Goal: Task Accomplishment & Management: Use online tool/utility

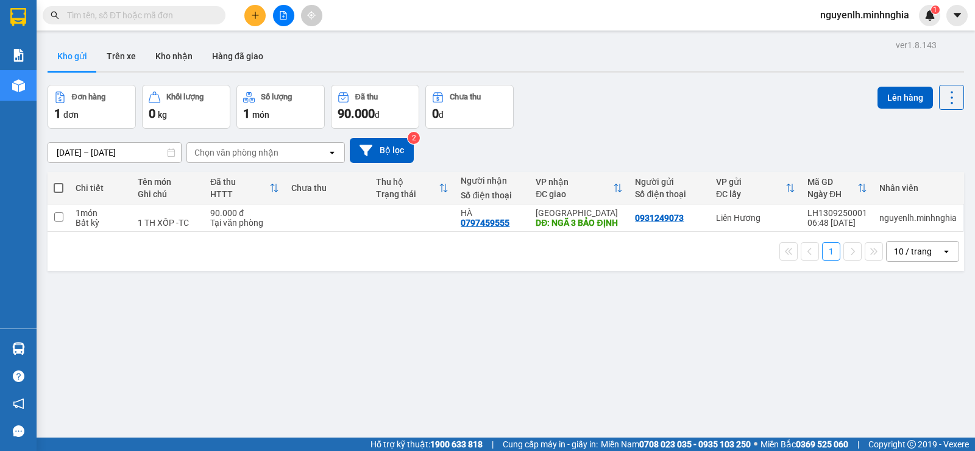
click at [49, 172] on th at bounding box center [59, 188] width 22 height 32
click at [56, 185] on span at bounding box center [59, 188] width 10 height 10
click at [59, 182] on input "checkbox" at bounding box center [59, 182] width 0 height 0
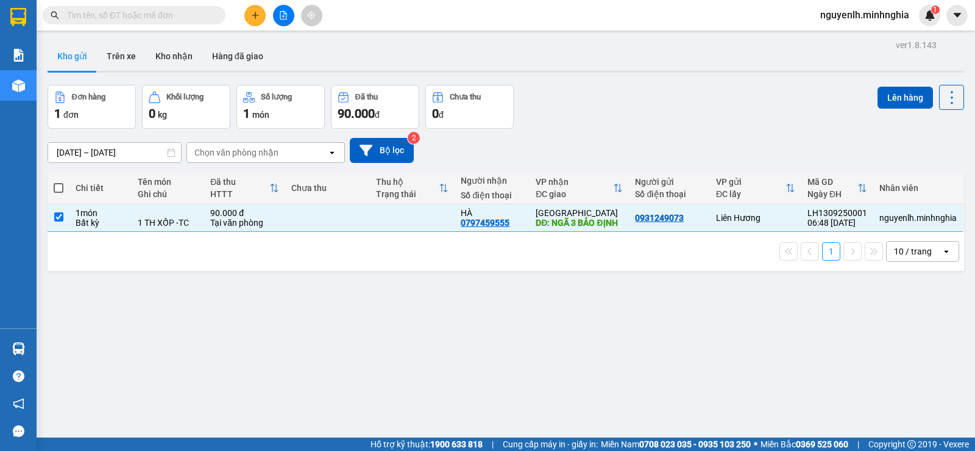
checkbox input "true"
click at [910, 97] on button "Lên hàng" at bounding box center [905, 98] width 55 height 22
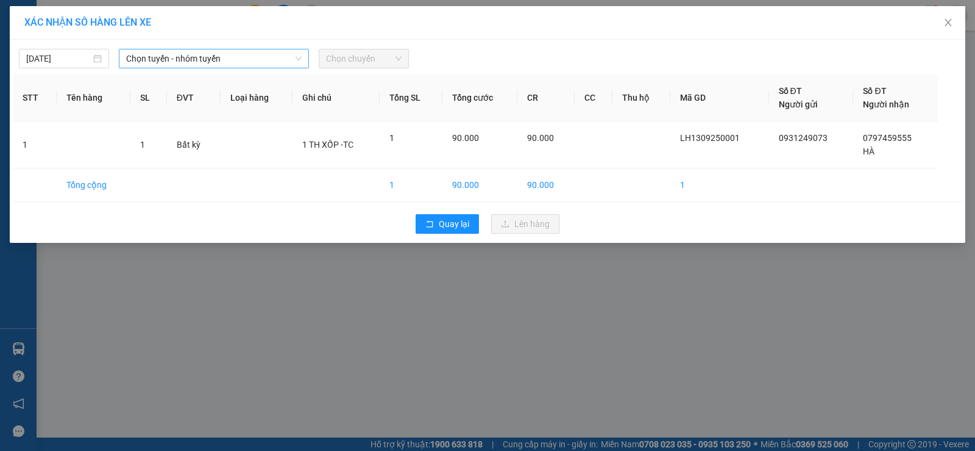
click at [140, 60] on span "Chọn tuyến - nhóm tuyến" at bounding box center [214, 58] width 176 height 18
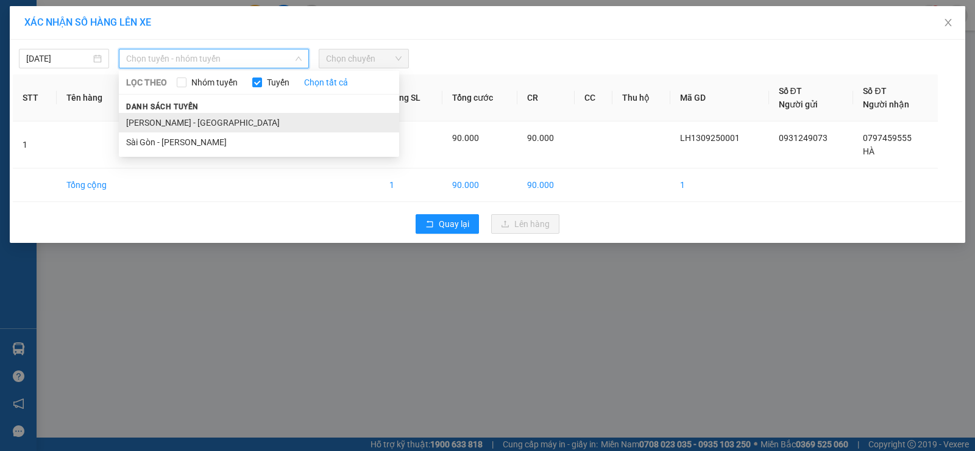
click at [152, 117] on li "Phan Rí - Sài Gòn" at bounding box center [259, 123] width 280 height 20
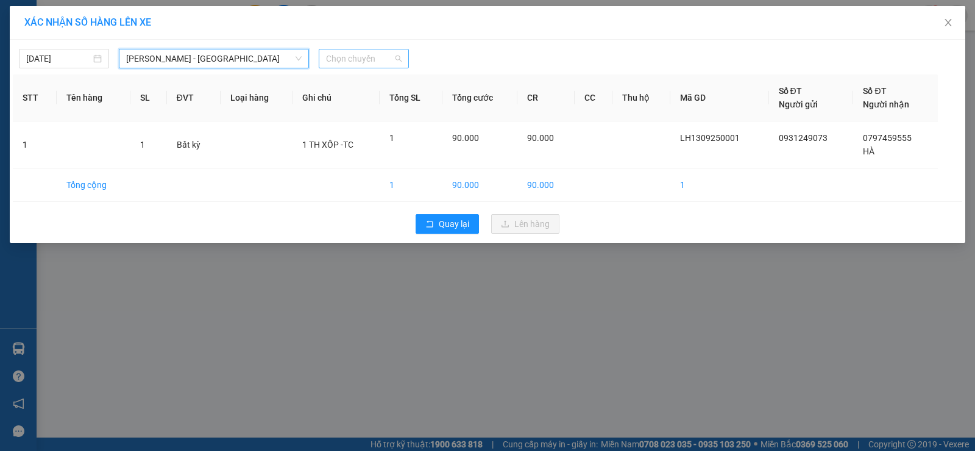
click at [367, 61] on span "Chọn chuyến" at bounding box center [364, 58] width 76 height 18
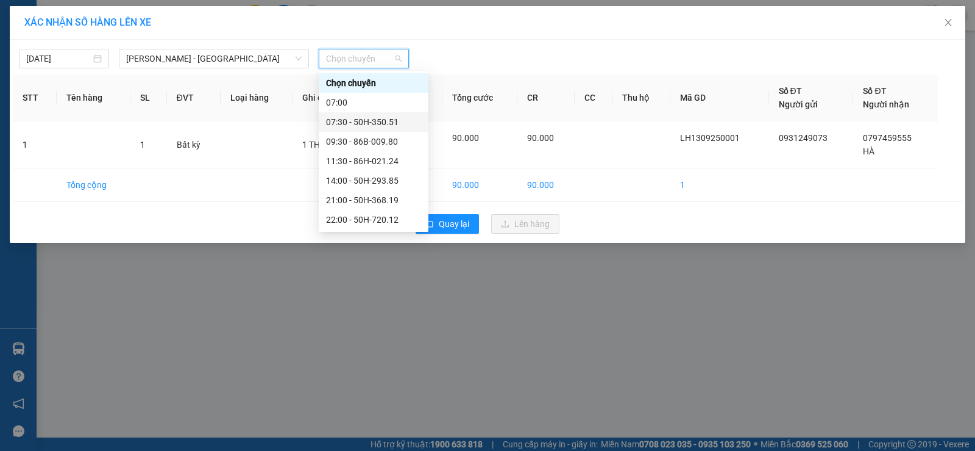
click at [373, 126] on div "07:30 - 50H-350.51" at bounding box center [373, 121] width 95 height 13
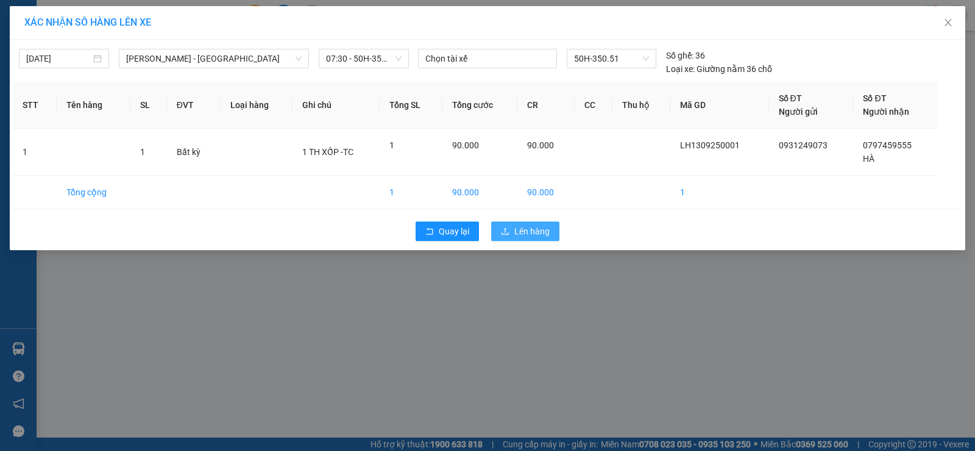
click at [510, 239] on button "Lên hàng" at bounding box center [525, 231] width 68 height 20
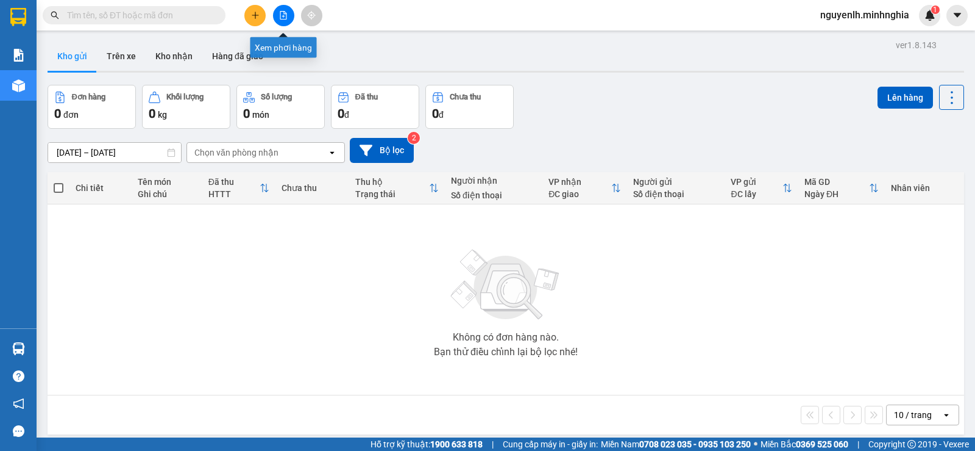
click at [288, 14] on button at bounding box center [283, 15] width 21 height 21
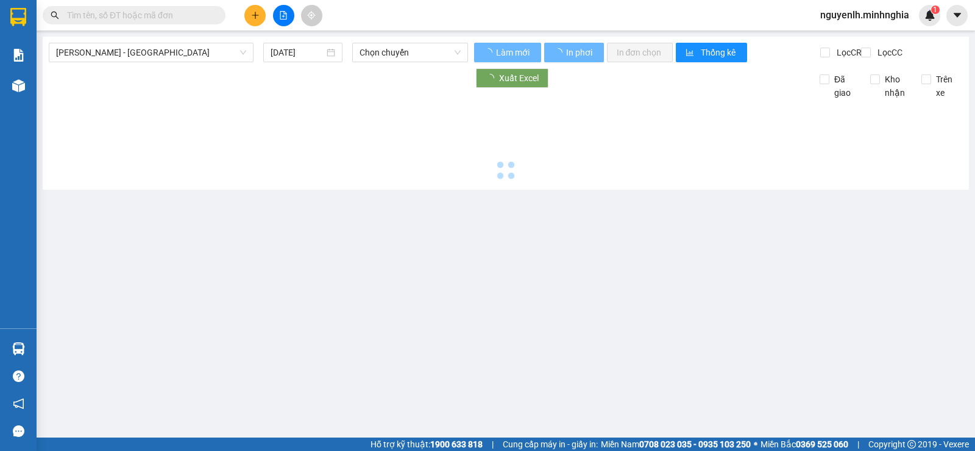
click at [401, 34] on main "Phan Rí - Sài Gòn 13/09/2025 Chọn chuyến Làm mới In phơi In đơn chọn Thống kê L…" at bounding box center [487, 218] width 975 height 437
click at [411, 51] on span "Chọn chuyến" at bounding box center [410, 52] width 101 height 18
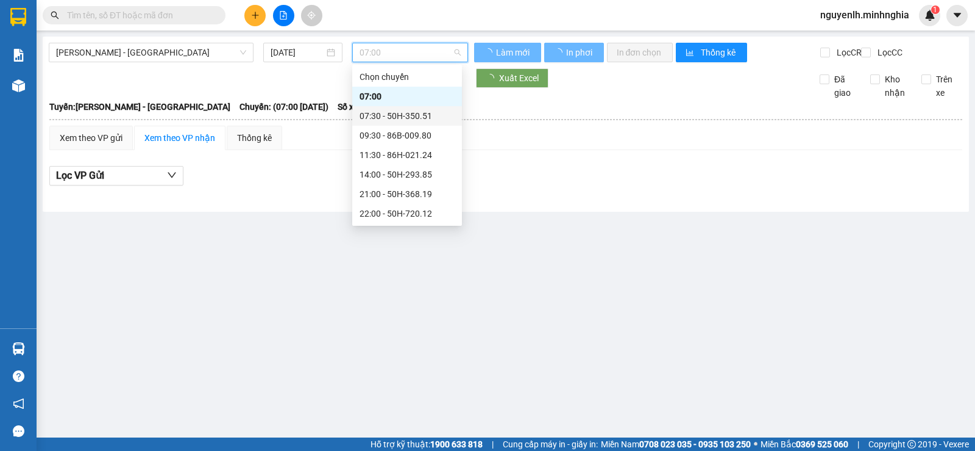
click at [425, 116] on div "07:30 - 50H-350.51" at bounding box center [407, 115] width 95 height 13
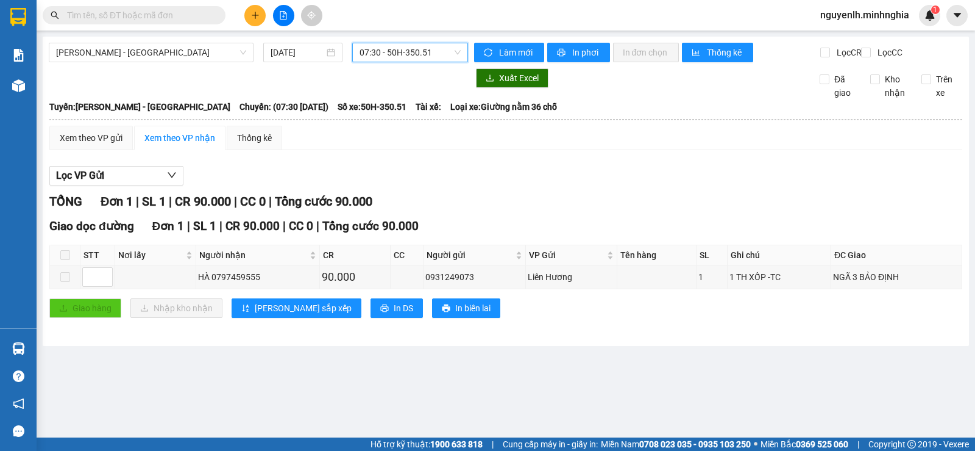
click at [151, 12] on input "text" at bounding box center [139, 15] width 144 height 13
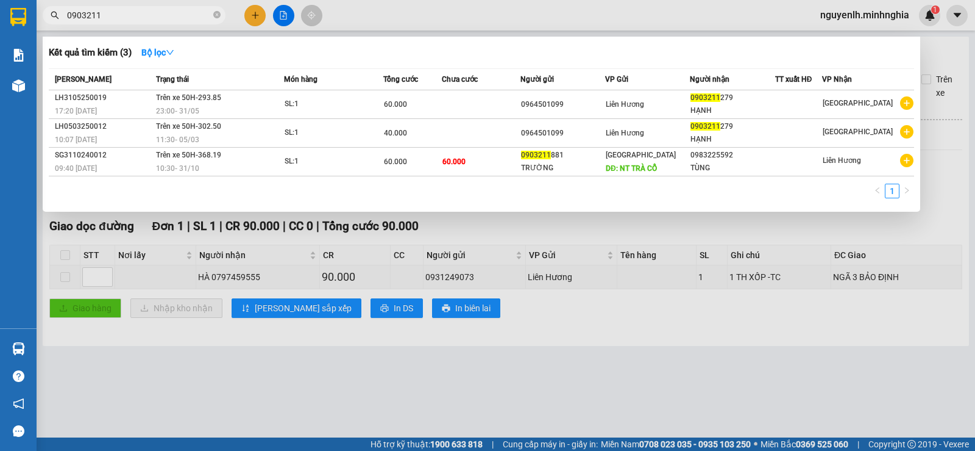
type input "0903211"
click at [283, 18] on div at bounding box center [487, 225] width 975 height 451
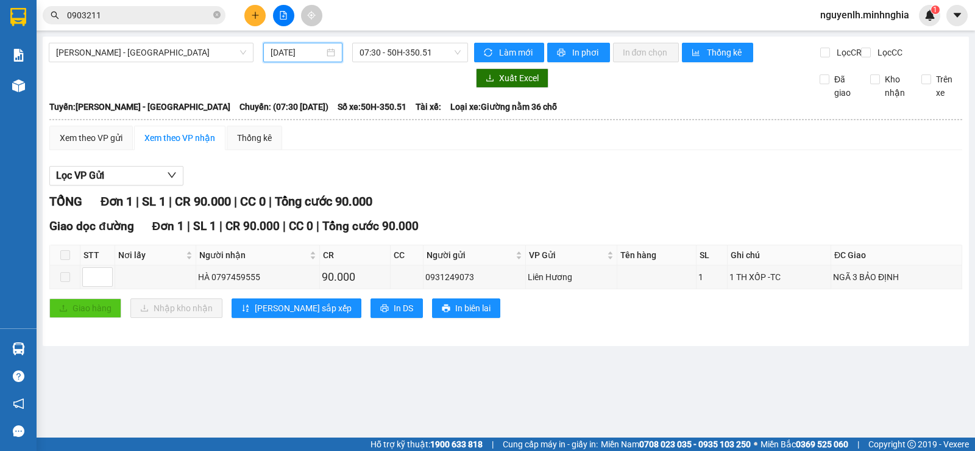
drag, startPoint x: 288, startPoint y: 49, endPoint x: 315, endPoint y: 156, distance: 109.9
click at [289, 57] on input "13/09/2025" at bounding box center [298, 52] width 54 height 13
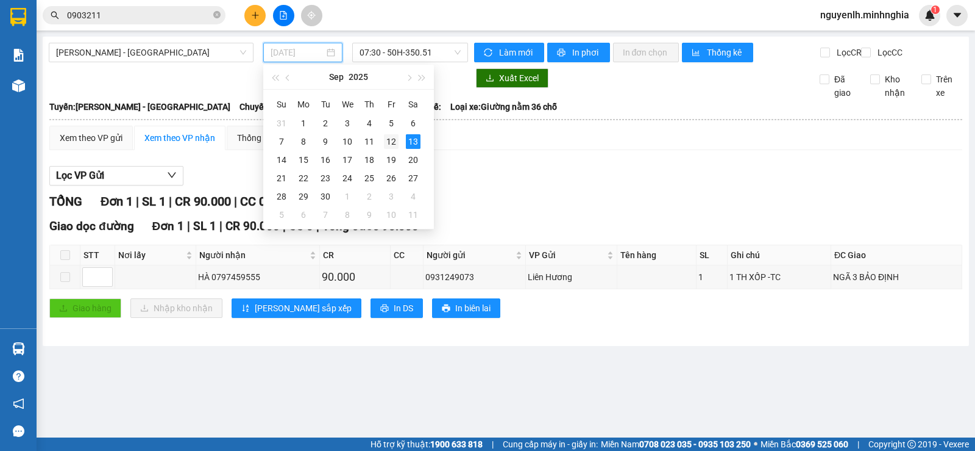
click at [395, 137] on div "12" at bounding box center [391, 141] width 15 height 15
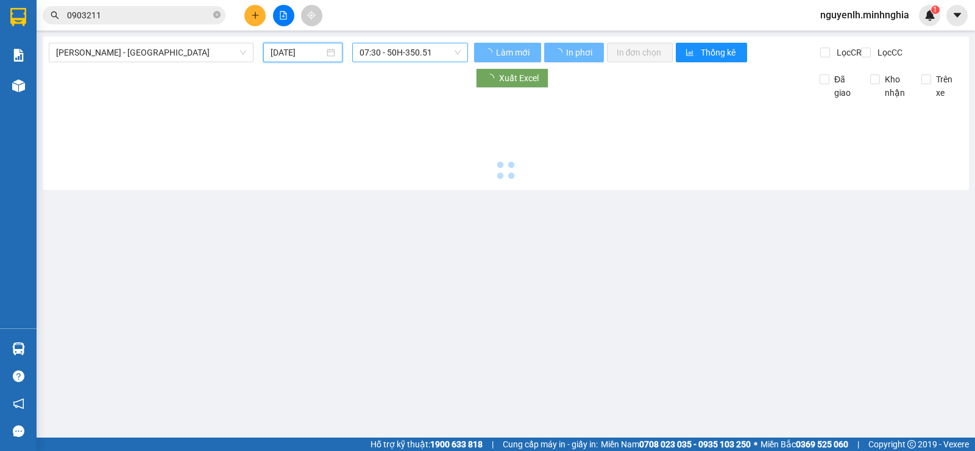
type input "12/09/2025"
click at [427, 59] on span "07:30 - 50H-350.51" at bounding box center [410, 52] width 101 height 18
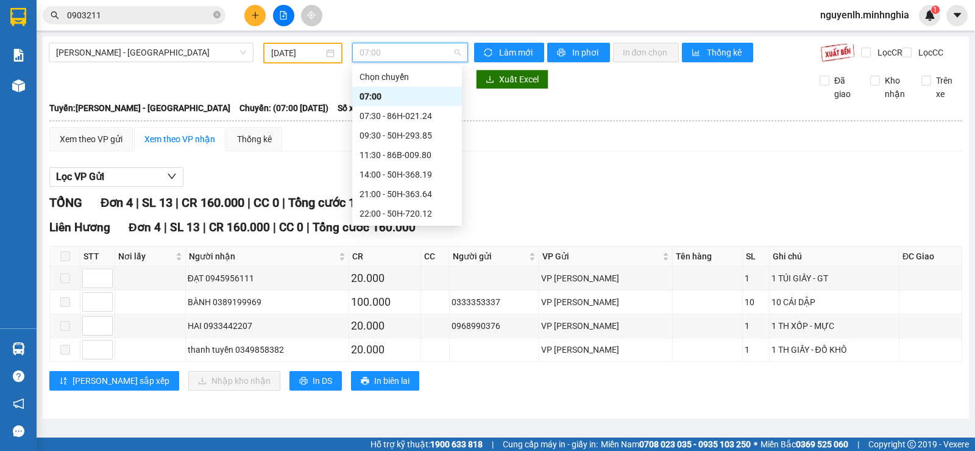
click at [427, 59] on span "07:00" at bounding box center [410, 52] width 101 height 18
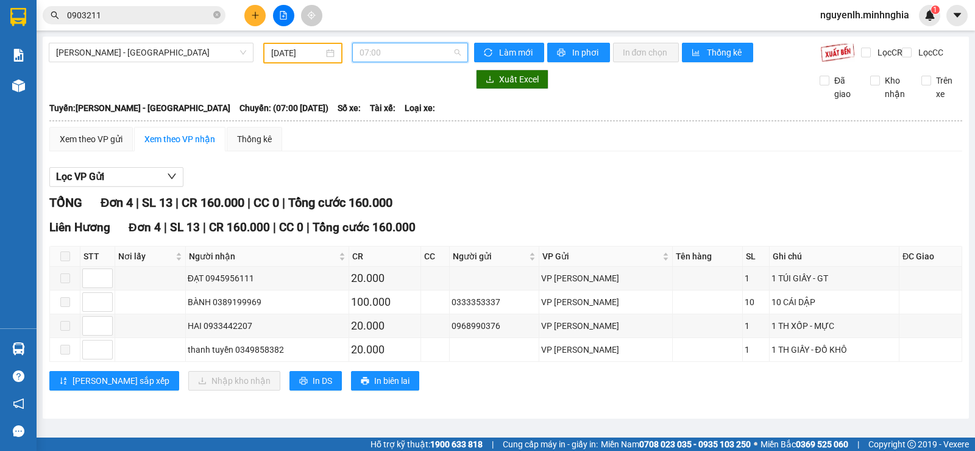
click at [427, 59] on span "07:00" at bounding box center [410, 52] width 101 height 18
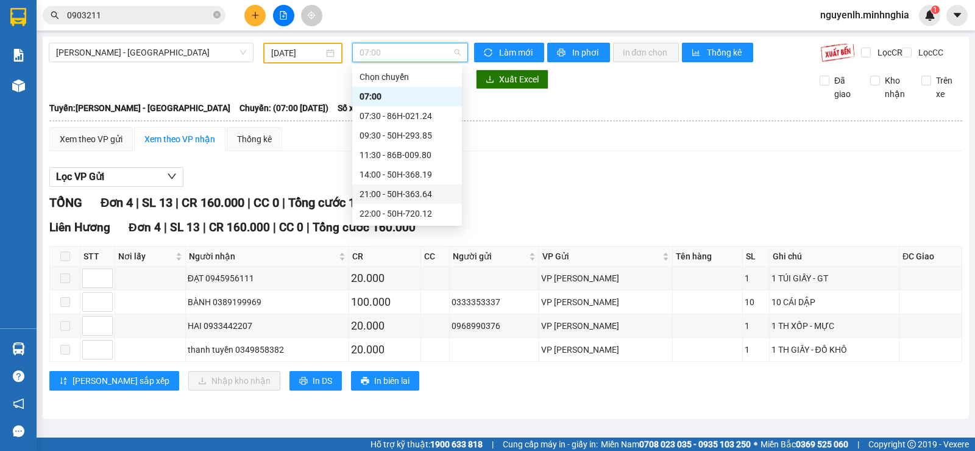
scroll to position [61, 0]
click at [436, 214] on div "23:00 - 86B-009.78" at bounding box center [407, 210] width 95 height 13
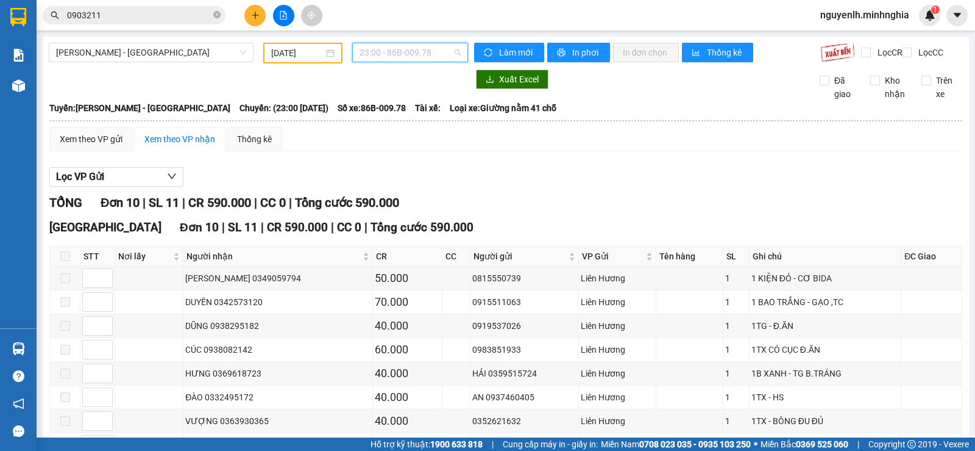
click at [406, 55] on span "23:00 - 86B-009.78" at bounding box center [410, 52] width 101 height 18
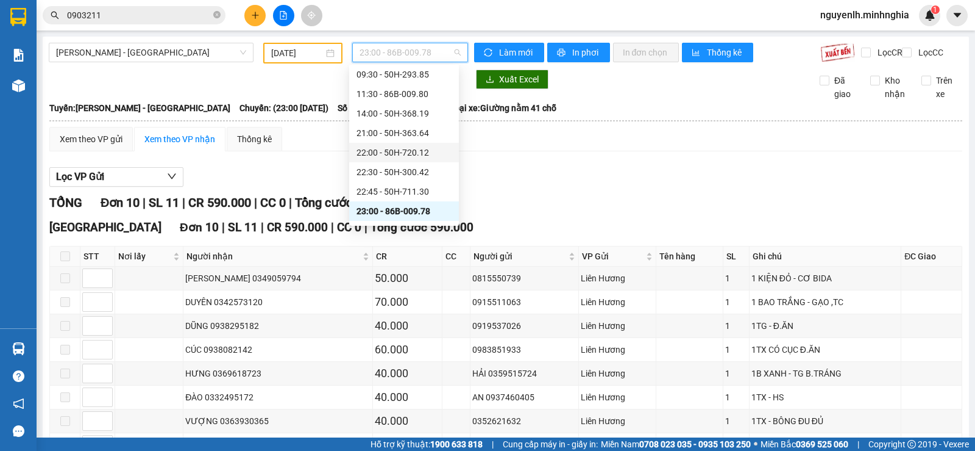
click at [418, 146] on div "22:00 - 50H-720.12" at bounding box center [404, 152] width 95 height 13
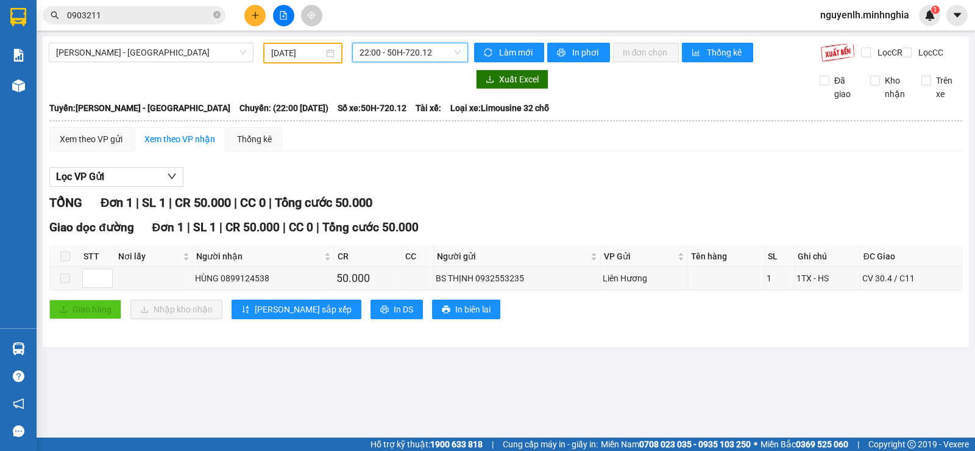
click at [422, 54] on span "22:00 - 50H-720.12" at bounding box center [410, 52] width 101 height 18
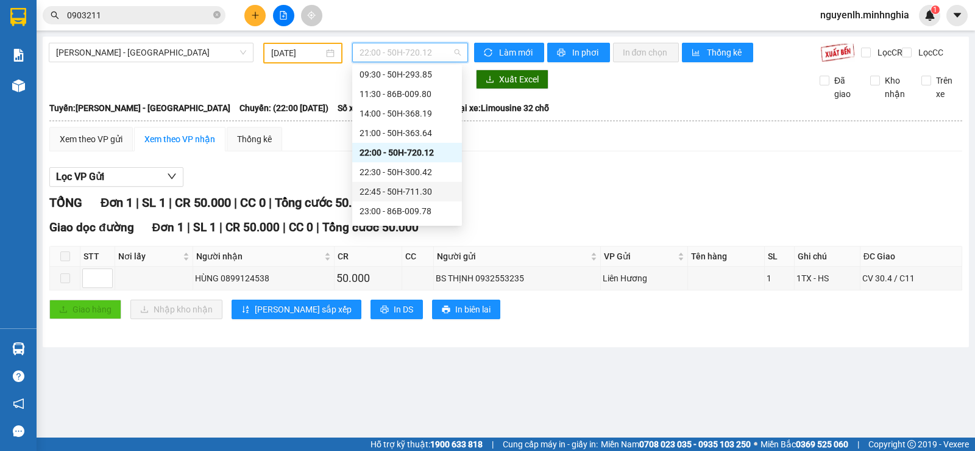
click at [436, 199] on div "22:45 - 50H-711.30" at bounding box center [407, 192] width 110 height 20
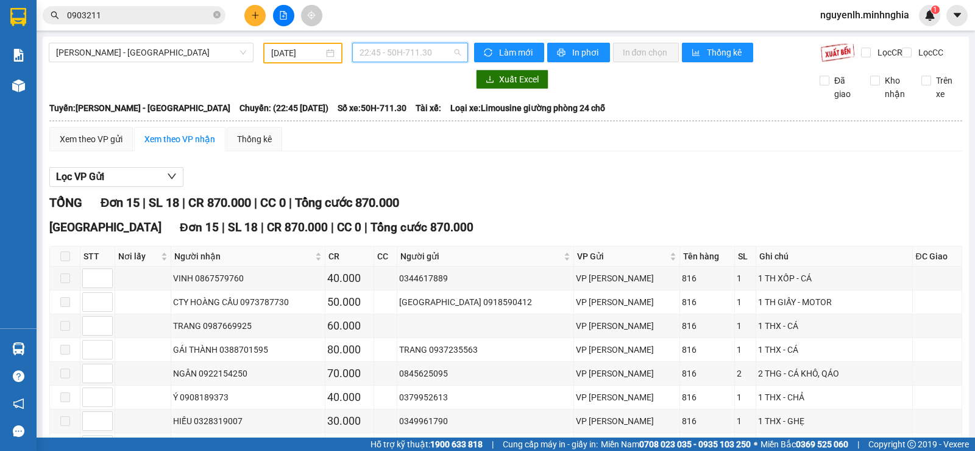
click at [401, 52] on span "22:45 - 50H-711.30" at bounding box center [410, 52] width 101 height 18
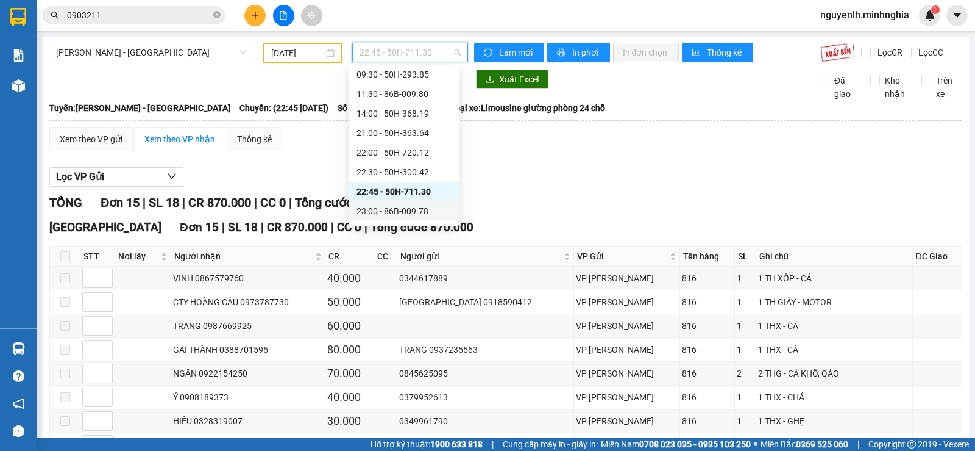
click at [436, 213] on div "23:00 - 86B-009.78" at bounding box center [404, 210] width 95 height 13
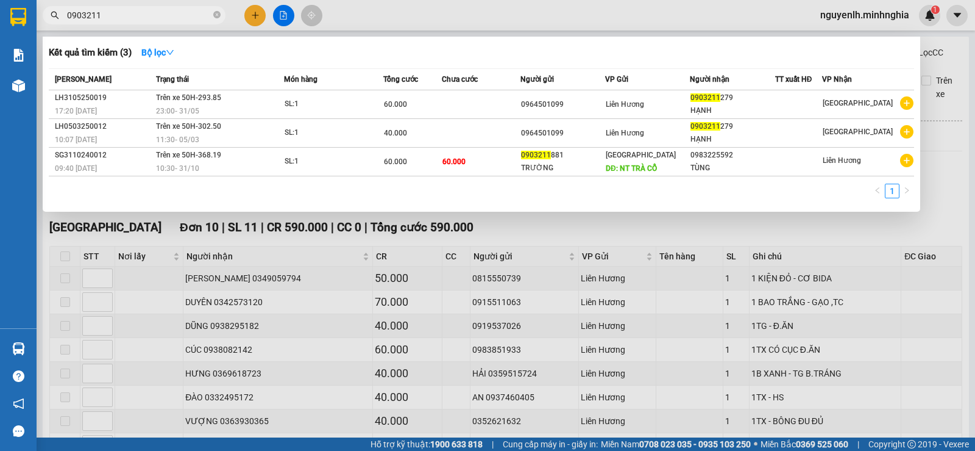
click at [122, 20] on input "0903211" at bounding box center [139, 15] width 144 height 13
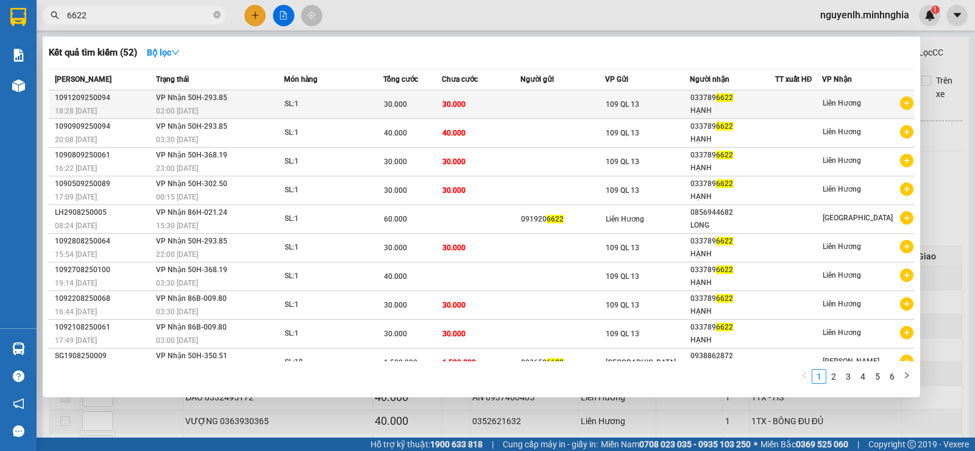
type input "6622"
click at [629, 102] on span "109 QL 13" at bounding box center [623, 104] width 34 height 9
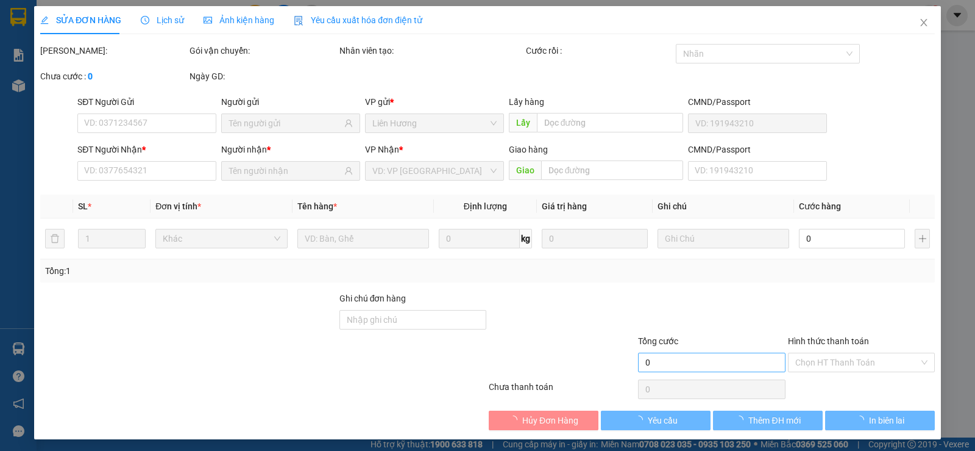
type input "0337896622"
type input "HẠNH"
type input "30.000"
